Goal: Task Accomplishment & Management: Manage account settings

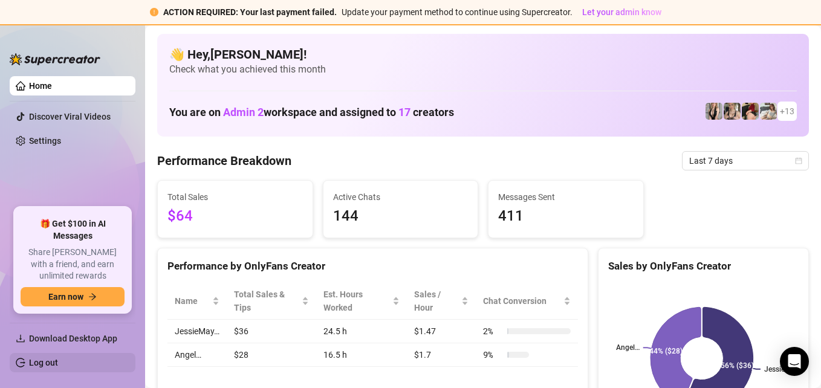
click at [37, 362] on link "Log out" at bounding box center [43, 363] width 29 height 10
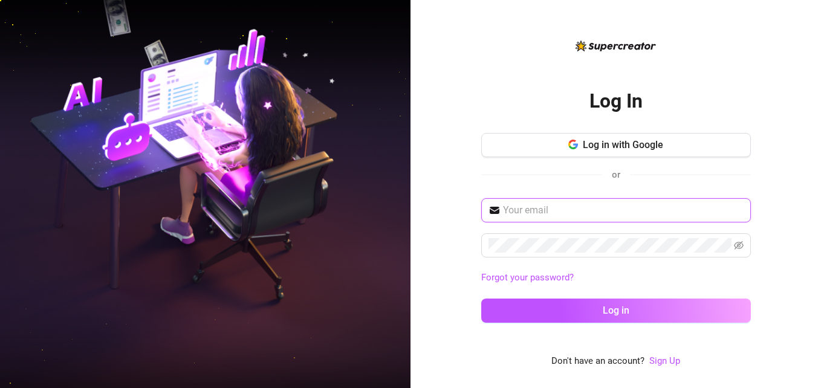
click at [627, 208] on input "text" at bounding box center [623, 210] width 241 height 15
type input "[EMAIL_ADDRESS][DOMAIN_NAME]"
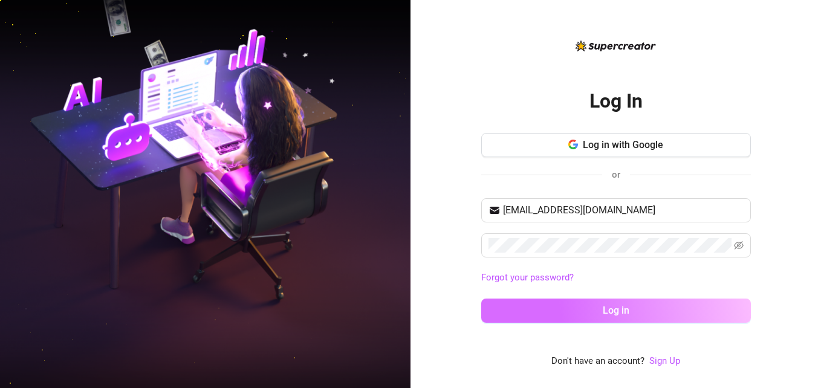
click at [601, 314] on button "Log in" at bounding box center [616, 311] width 270 height 24
